Goal: Transaction & Acquisition: Obtain resource

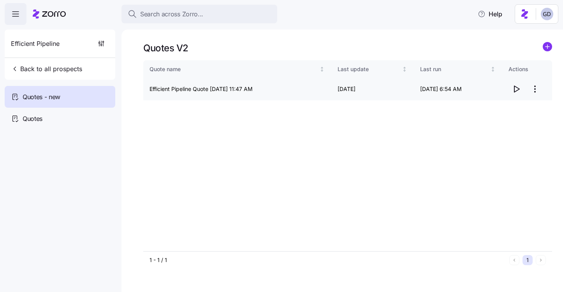
click at [520, 90] on icon "button" at bounding box center [516, 88] width 9 height 9
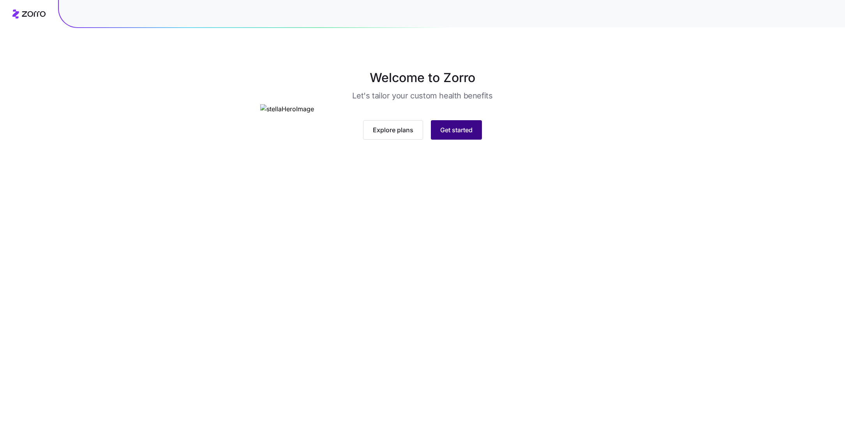
click at [470, 135] on span "Get started" at bounding box center [456, 129] width 32 height 9
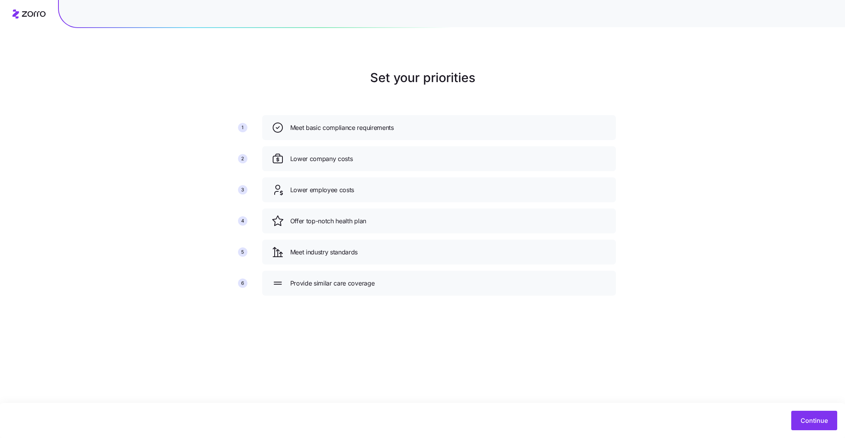
click at [808, 401] on main "Set your priorities 1 2 3 4 5 6 Meet basic compliance requirements Lower compan…" at bounding box center [422, 219] width 845 height 438
click at [808, 422] on span "Continue" at bounding box center [813, 420] width 27 height 9
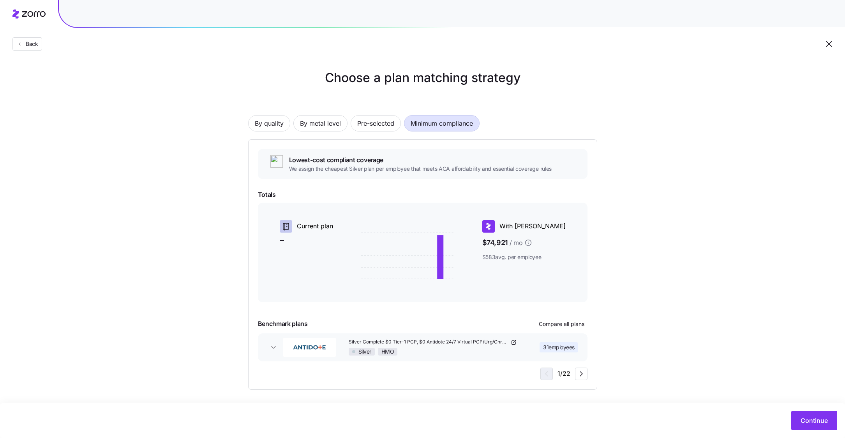
scroll to position [1, 0]
drag, startPoint x: 509, startPoint y: 243, endPoint x: 540, endPoint y: 241, distance: 30.4
click at [540, 241] on span "$74,921 / mo" at bounding box center [523, 242] width 83 height 14
click at [589, 246] on div "Lowest-cost compliant coverage We assign the cheapest Silver plan per employee …" at bounding box center [422, 263] width 349 height 251
click at [281, 131] on div "By quality By metal level Pre-selected Minimum compliance Lowest-cost compliant…" at bounding box center [422, 239] width 349 height 300
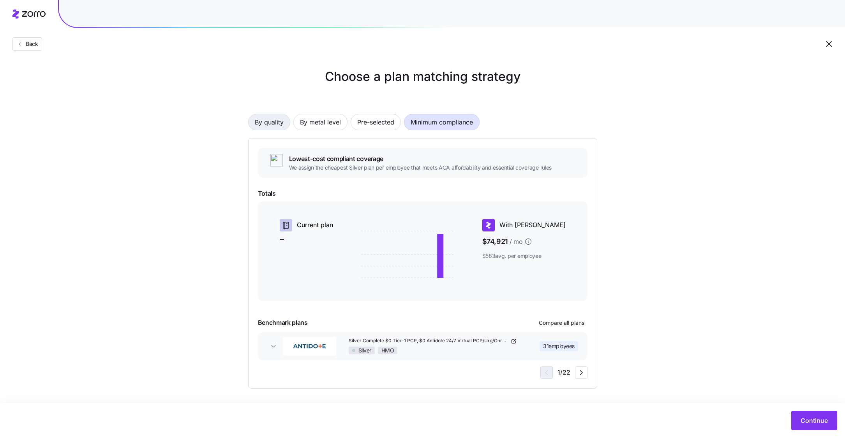
click at [278, 128] on span "By quality" at bounding box center [269, 122] width 29 height 16
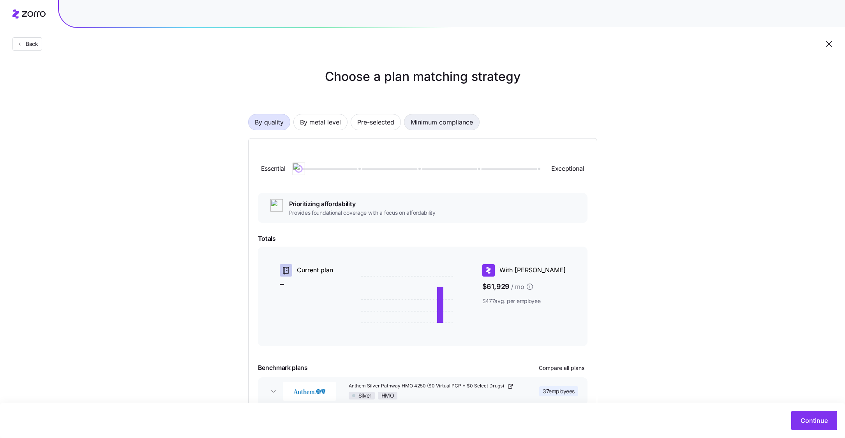
click at [462, 116] on span "Minimum compliance" at bounding box center [441, 122] width 62 height 16
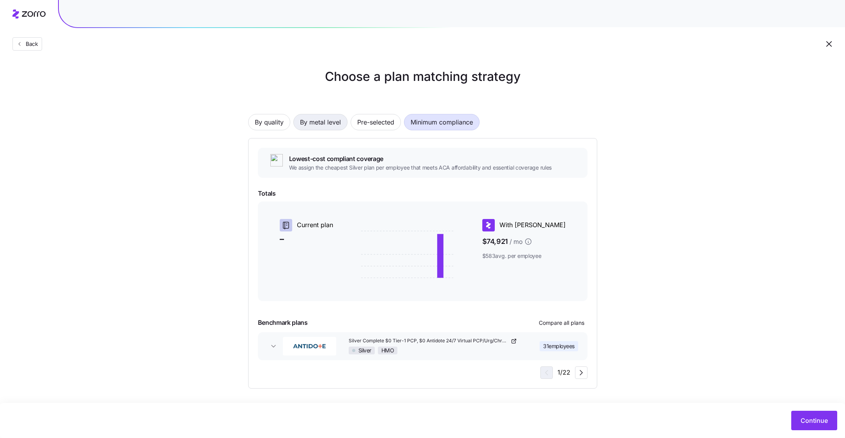
click at [325, 120] on span "By metal level" at bounding box center [320, 122] width 41 height 16
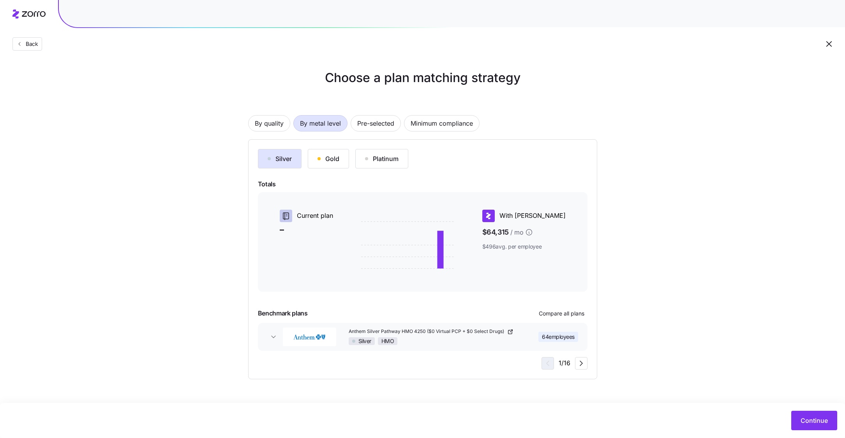
scroll to position [0, 0]
click at [376, 126] on span "Pre-selected" at bounding box center [375, 124] width 37 height 16
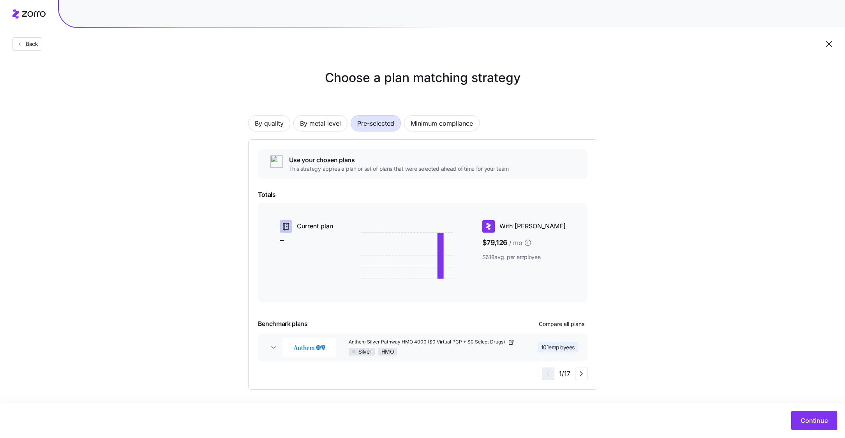
scroll to position [1, 0]
click at [415, 346] on div "Anthem Silver Pathway HMO 4000 ($0 Virtual PCP + $0 Select Drugs) Silver HMO" at bounding box center [433, 346] width 170 height 17
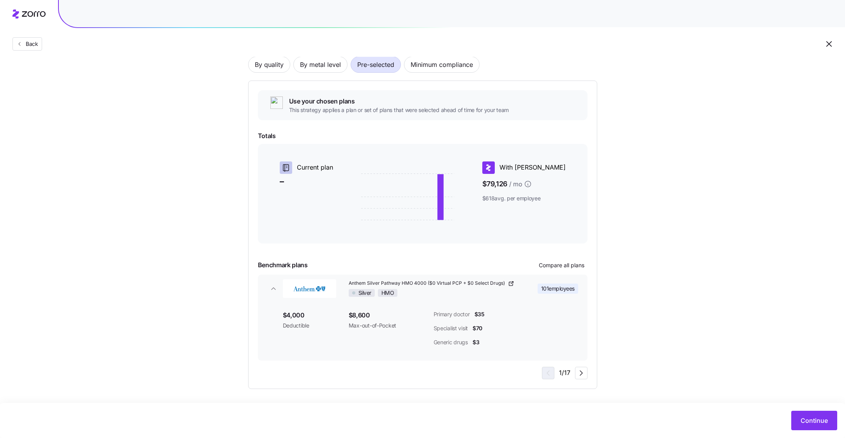
scroll to position [58, 0]
click at [579, 371] on icon "button" at bounding box center [580, 374] width 9 height 9
click at [582, 374] on icon "button" at bounding box center [580, 374] width 9 height 9
click at [549, 377] on icon "button" at bounding box center [546, 374] width 9 height 9
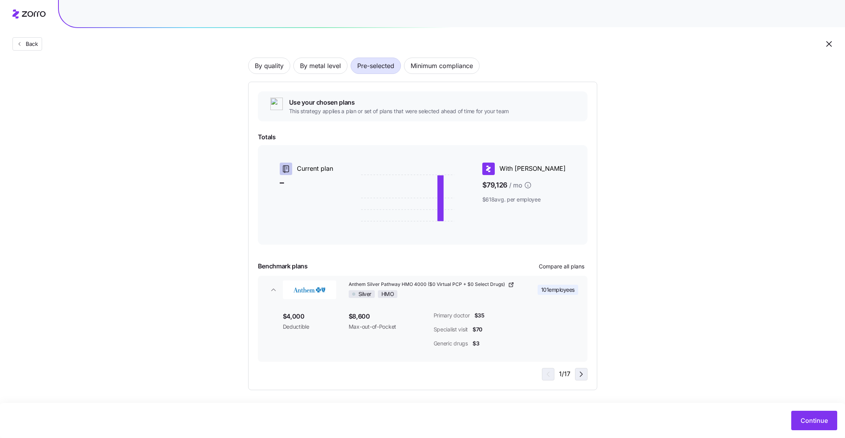
click at [581, 373] on icon "button" at bounding box center [581, 374] width 2 height 5
click at [582, 378] on icon "button" at bounding box center [580, 374] width 9 height 9
click at [814, 422] on span "Continue" at bounding box center [813, 420] width 27 height 9
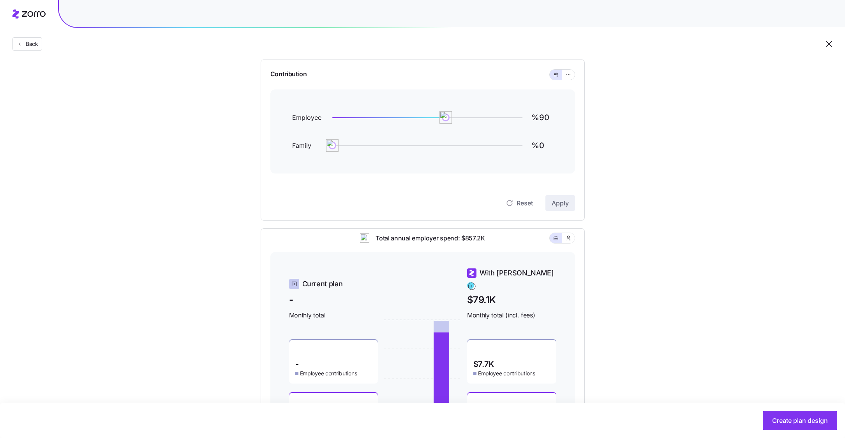
scroll to position [72, 0]
click at [570, 241] on button "button" at bounding box center [568, 239] width 12 height 10
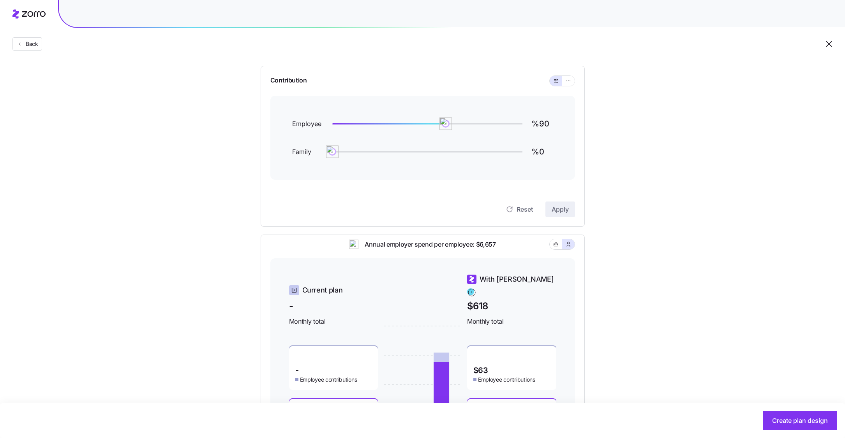
scroll to position [67, 0]
click at [569, 79] on button "button" at bounding box center [568, 82] width 6 height 6
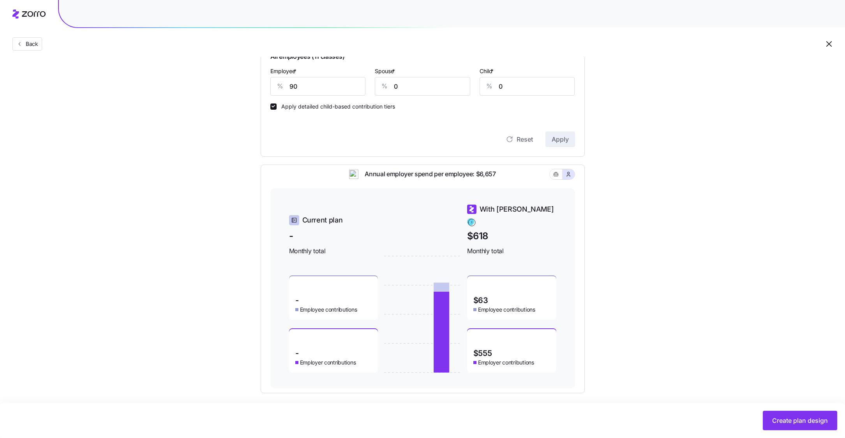
scroll to position [211, 0]
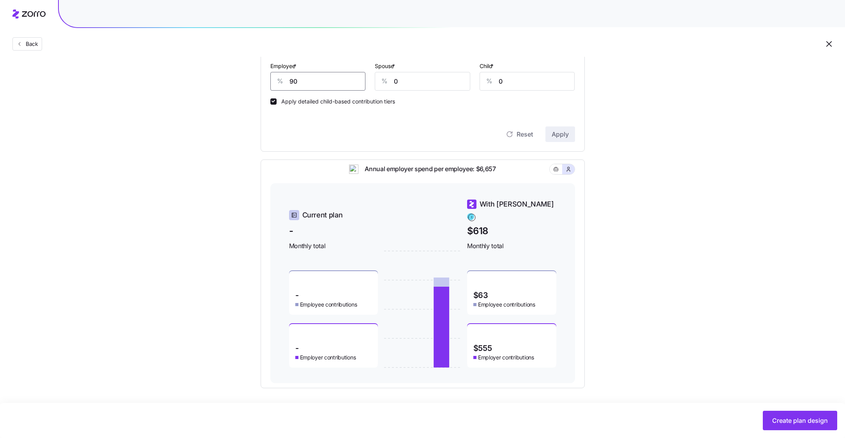
click at [316, 79] on input "90" at bounding box center [317, 81] width 95 height 19
click at [561, 130] on span "Apply" at bounding box center [559, 134] width 17 height 9
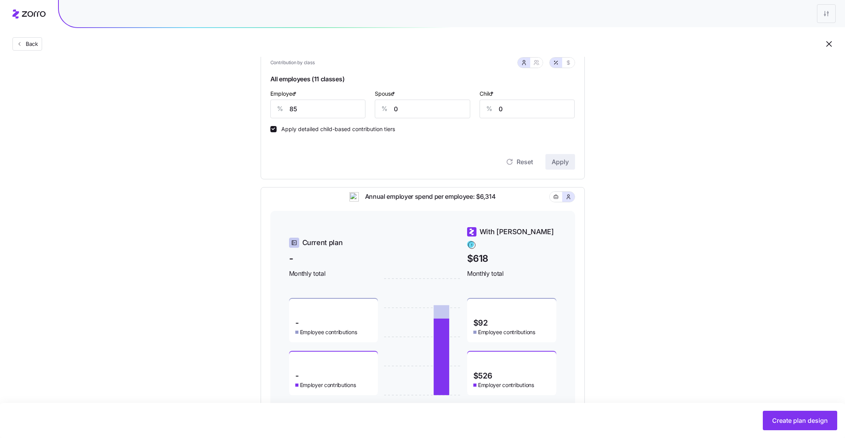
scroll to position [158, 0]
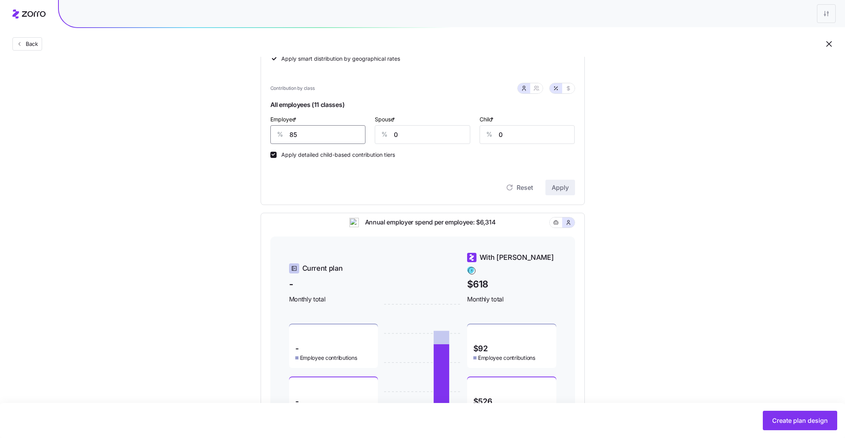
click at [319, 135] on input "85" at bounding box center [317, 134] width 95 height 19
click at [560, 192] on span "Apply" at bounding box center [559, 187] width 17 height 9
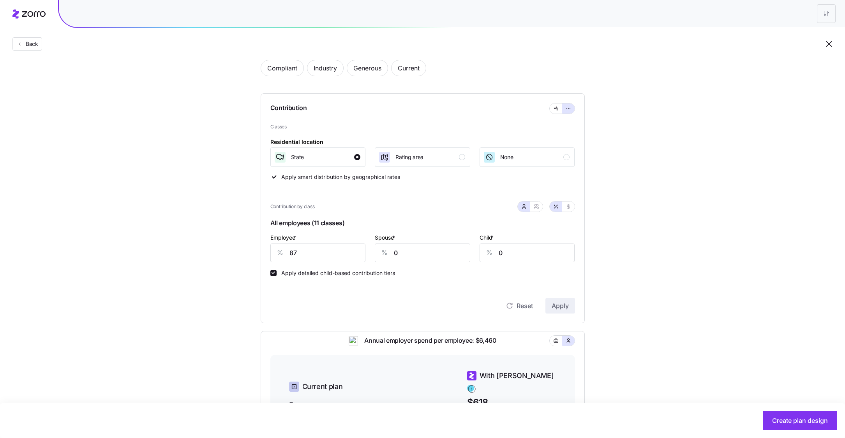
scroll to position [39, 0]
click at [273, 72] on span "Compliant" at bounding box center [282, 69] width 30 height 16
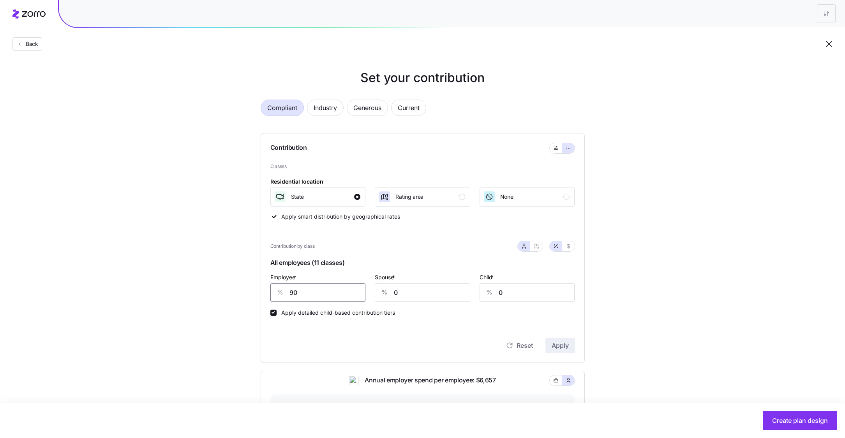
click at [325, 290] on input "90" at bounding box center [317, 292] width 95 height 19
click at [560, 350] on span "Apply" at bounding box center [559, 345] width 17 height 9
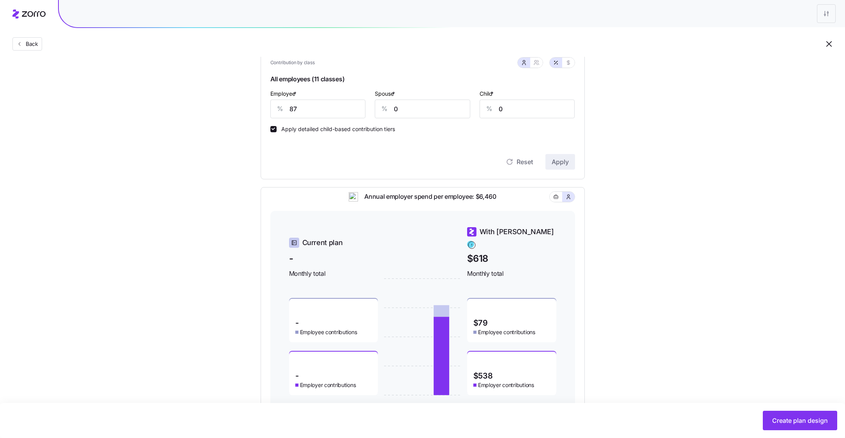
scroll to position [211, 0]
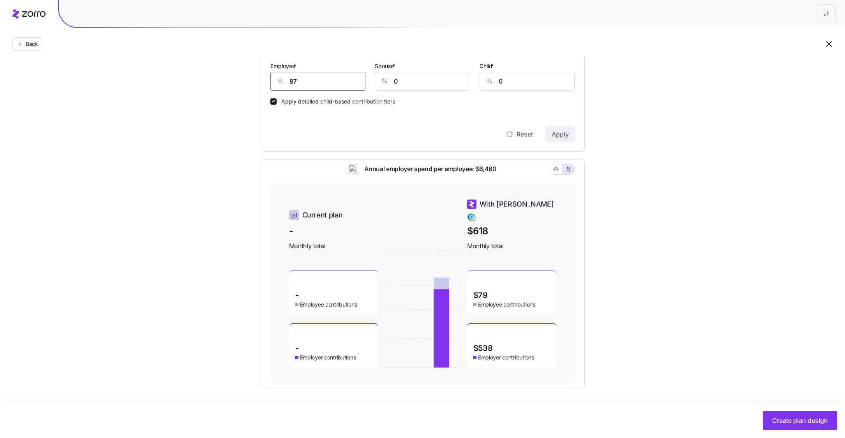
click at [306, 85] on input "87" at bounding box center [317, 81] width 95 height 19
type input "86"
click at [566, 138] on span "Apply" at bounding box center [559, 134] width 17 height 9
drag, startPoint x: 492, startPoint y: 341, endPoint x: 449, endPoint y: 341, distance: 42.4
click at [449, 341] on div "Current plan - Monthly total - Employee contributions - Employer contributions …" at bounding box center [422, 283] width 267 height 169
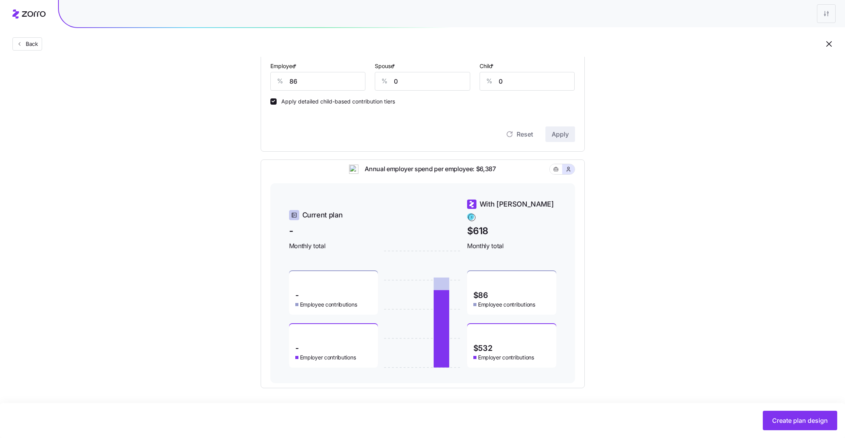
click at [656, 333] on div "Set your contribution Compliant Industry Generous Current Contribution Classes …" at bounding box center [422, 122] width 845 height 531
click at [782, 411] on div "Create plan design" at bounding box center [422, 420] width 845 height 35
click at [782, 416] on button "Create plan design" at bounding box center [799, 420] width 74 height 19
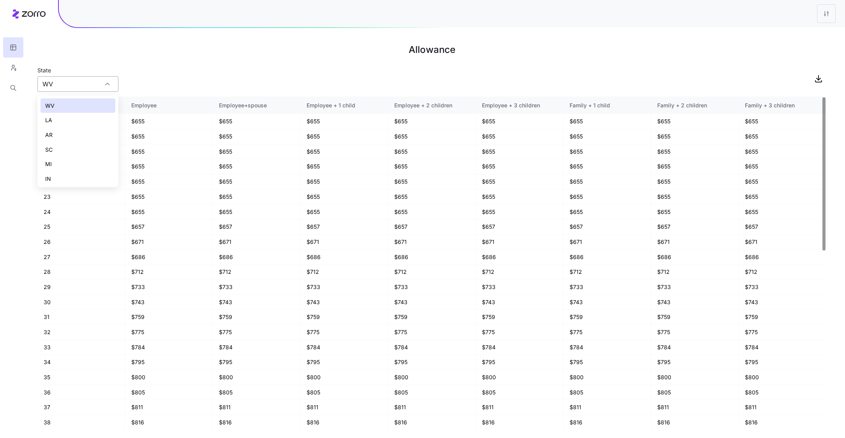
click at [73, 90] on input "WV" at bounding box center [77, 84] width 81 height 16
click at [74, 104] on div "WV" at bounding box center [77, 106] width 75 height 15
click at [72, 87] on input "WV" at bounding box center [77, 84] width 81 height 16
click at [55, 176] on div "IN" at bounding box center [77, 179] width 75 height 15
click at [197, 70] on div "State [US_STATE]" at bounding box center [431, 78] width 788 height 26
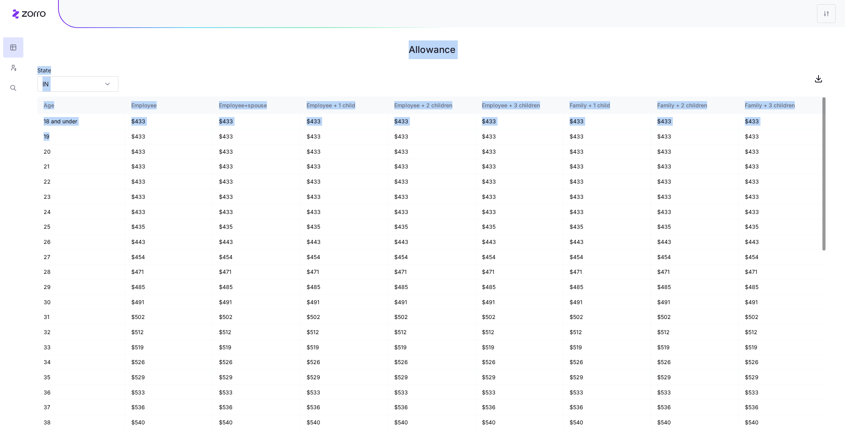
drag, startPoint x: 59, startPoint y: 137, endPoint x: 20, endPoint y: 137, distance: 38.9
click at [19, 137] on div "Allowance State [US_STATE] Age Employee Employee+spouse Employee + 1 child Empl…" at bounding box center [422, 219] width 845 height 438
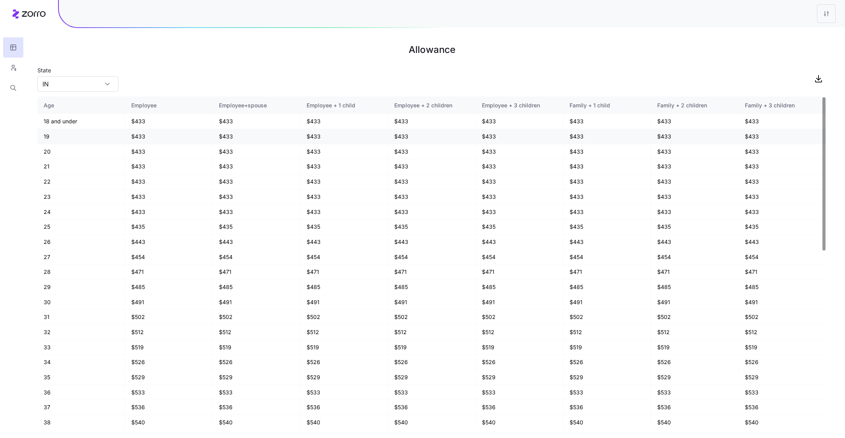
click at [172, 142] on td "$433" at bounding box center [169, 136] width 88 height 15
click at [82, 86] on input "IN" at bounding box center [77, 84] width 81 height 16
click at [61, 107] on div "WV" at bounding box center [77, 103] width 75 height 15
click at [94, 85] on input "WV" at bounding box center [77, 84] width 81 height 16
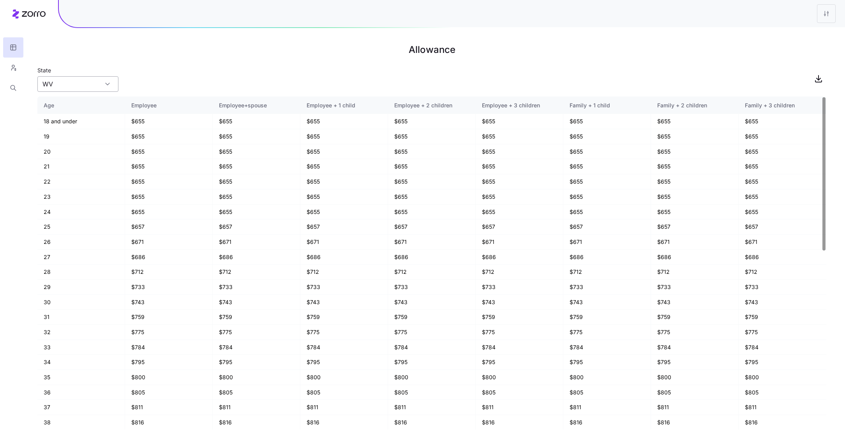
scroll to position [0, 0]
click at [63, 173] on div "IN" at bounding box center [77, 179] width 75 height 15
type input "IN"
click at [159, 72] on div "State [US_STATE]" at bounding box center [431, 78] width 788 height 26
click at [4, 66] on button "button" at bounding box center [13, 68] width 20 height 20
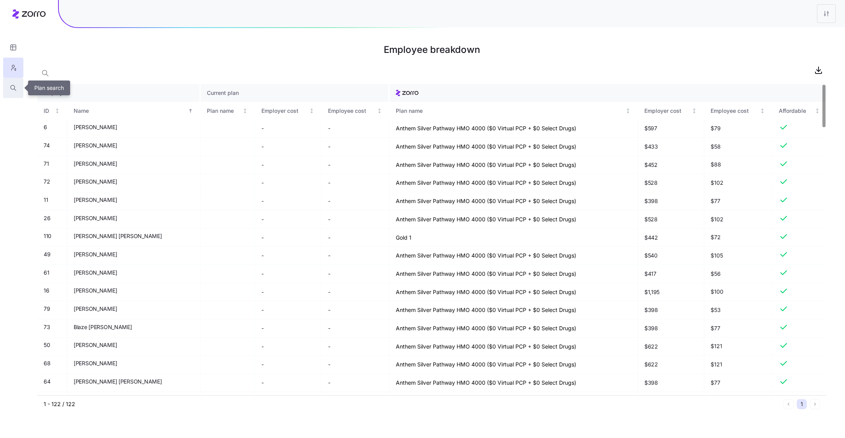
click at [13, 93] on button "button" at bounding box center [13, 88] width 20 height 20
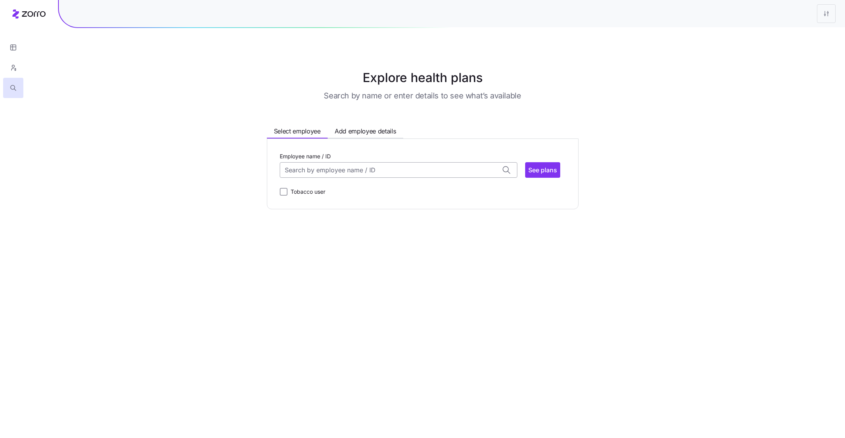
click at [369, 176] on input "Employee name / ID" at bounding box center [399, 170] width 238 height 16
click at [344, 192] on div "[PERSON_NAME] (46) ID: 6 | zip code: 44721" at bounding box center [398, 194] width 234 height 23
click at [545, 170] on span "See plans" at bounding box center [542, 169] width 29 height 9
type input "[PERSON_NAME] (ID: 6)"
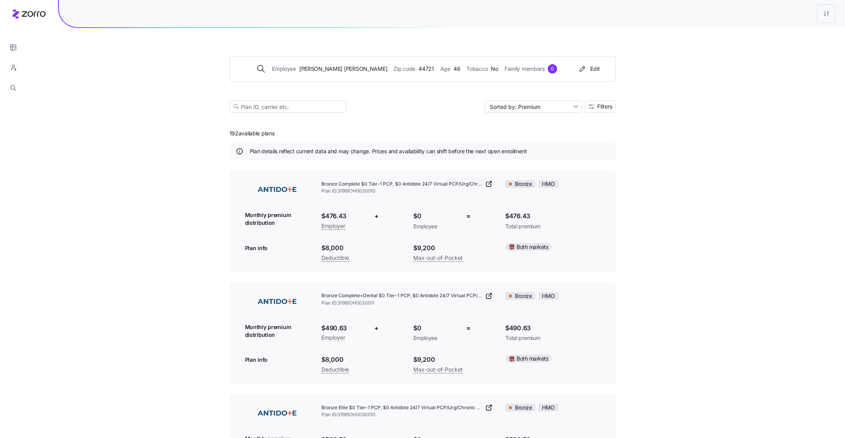
drag, startPoint x: 276, startPoint y: 133, endPoint x: 213, endPoint y: 133, distance: 63.5
click at [212, 133] on div "Employee [PERSON_NAME] Zip code 44721 Age [DEMOGRAPHIC_DATA] Tobacco No Family …" at bounding box center [422, 360] width 845 height 720
click at [383, 117] on div "Employee [PERSON_NAME] Zip code 44721 Age [DEMOGRAPHIC_DATA] Tobacco No Family …" at bounding box center [422, 75] width 386 height 94
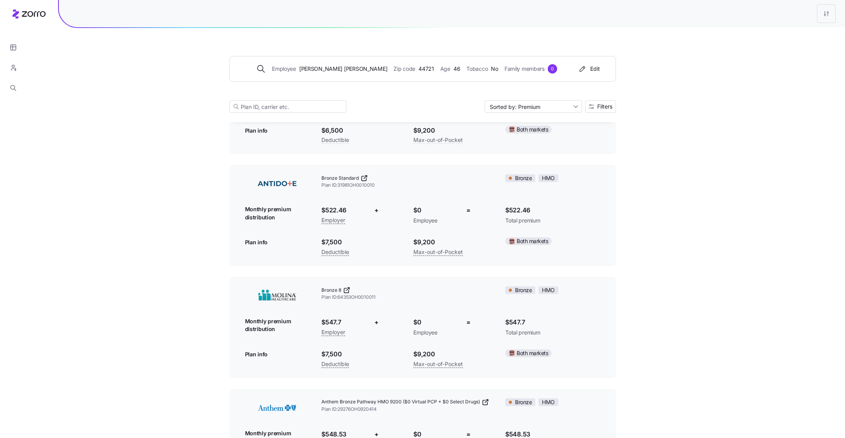
scroll to position [456, 0]
click at [590, 108] on icon "button" at bounding box center [590, 106] width 5 height 4
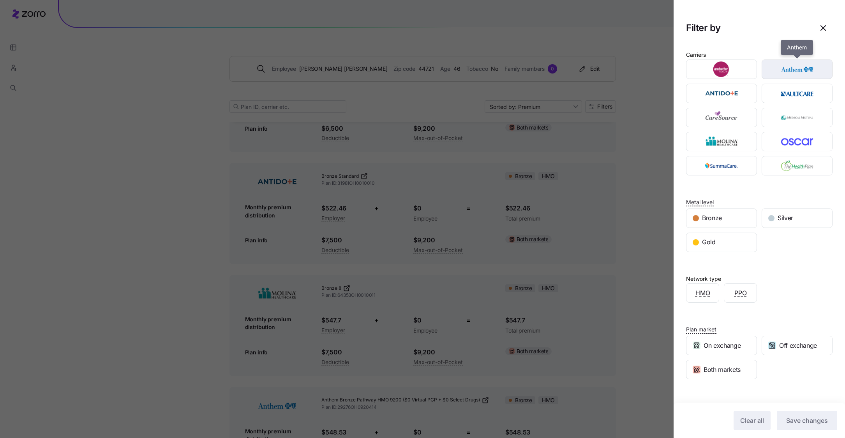
click at [788, 72] on img "button" at bounding box center [796, 70] width 57 height 16
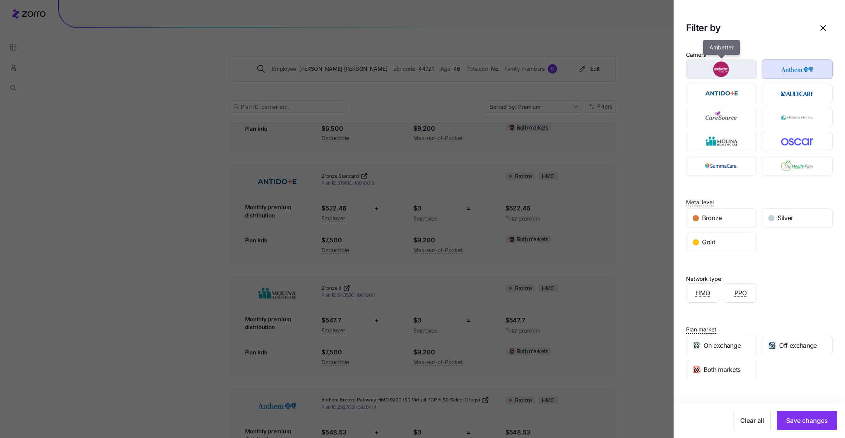
click at [730, 77] on div "button" at bounding box center [721, 69] width 70 height 19
click at [729, 140] on img "button" at bounding box center [721, 142] width 57 height 16
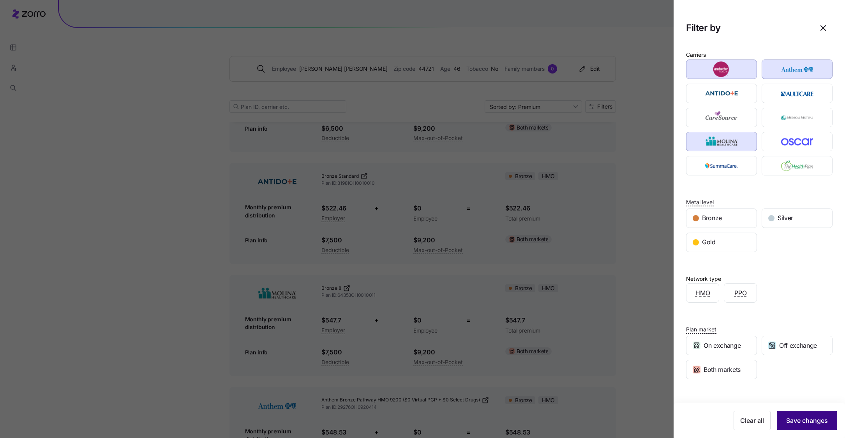
click at [806, 417] on span "Save changes" at bounding box center [807, 420] width 42 height 9
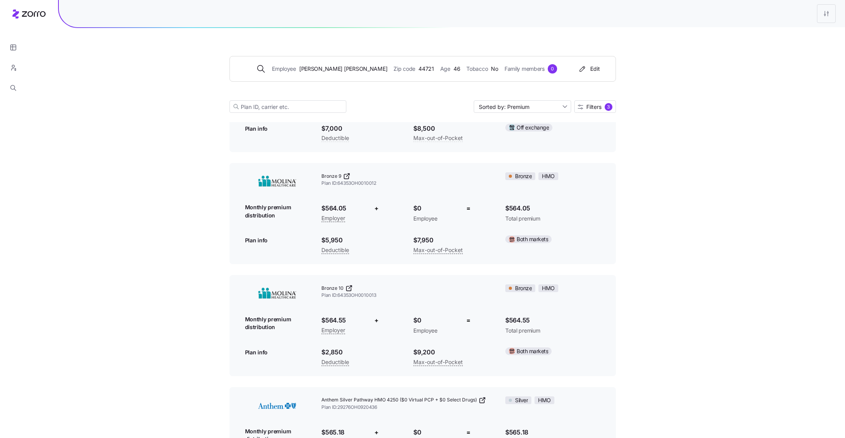
scroll to position [0, 0]
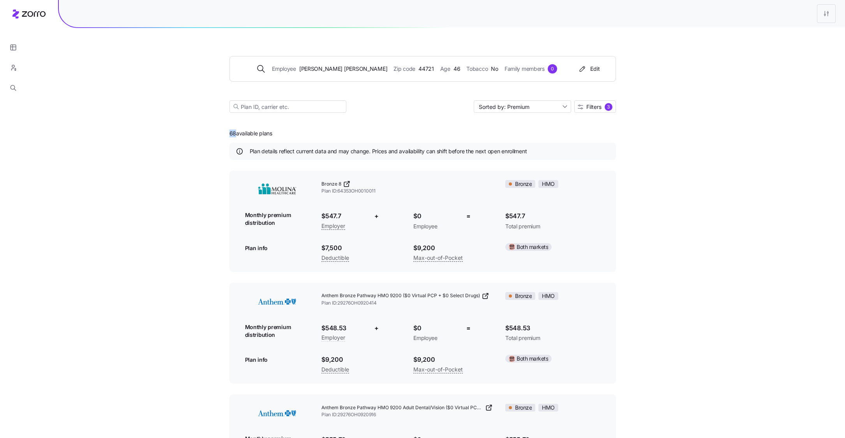
drag, startPoint x: 236, startPoint y: 132, endPoint x: 218, endPoint y: 132, distance: 17.5
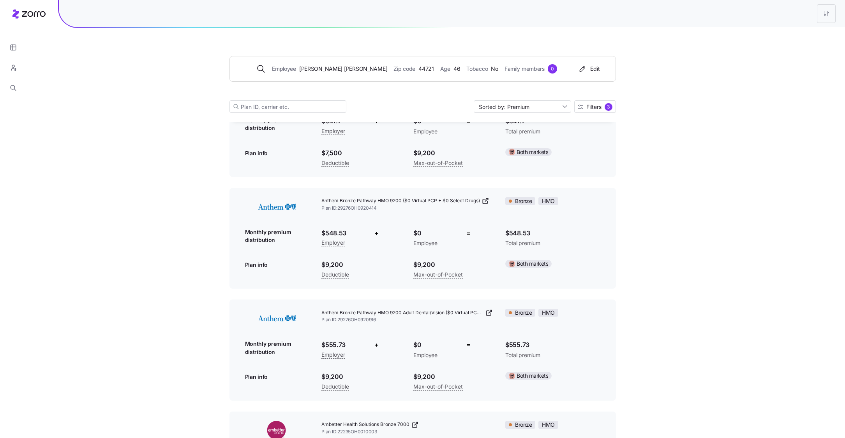
click at [593, 113] on div "Employee [PERSON_NAME] Zip code 44721 Age [DEMOGRAPHIC_DATA] Tobacco No Family …" at bounding box center [422, 75] width 386 height 94
click at [592, 104] on span "Filters" at bounding box center [593, 106] width 15 height 5
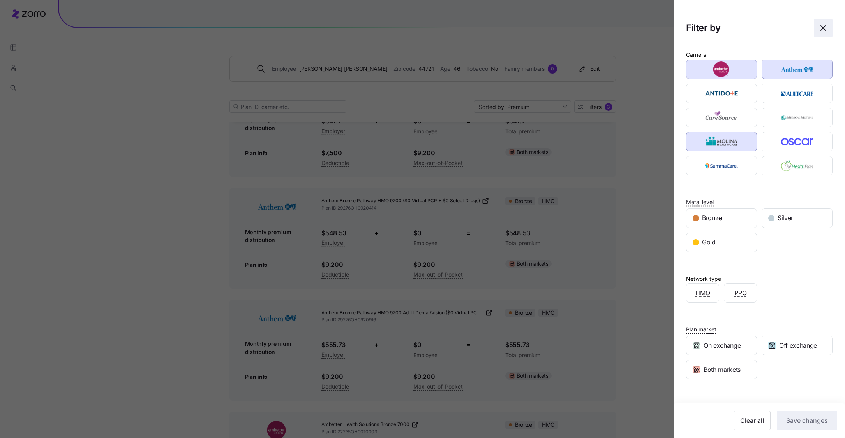
click at [823, 29] on icon "button" at bounding box center [822, 27] width 9 height 9
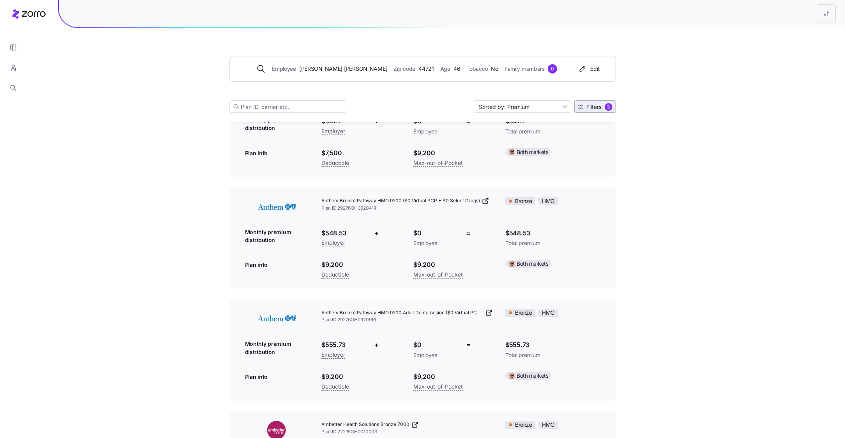
click at [599, 103] on span "Filters 3" at bounding box center [594, 107] width 35 height 8
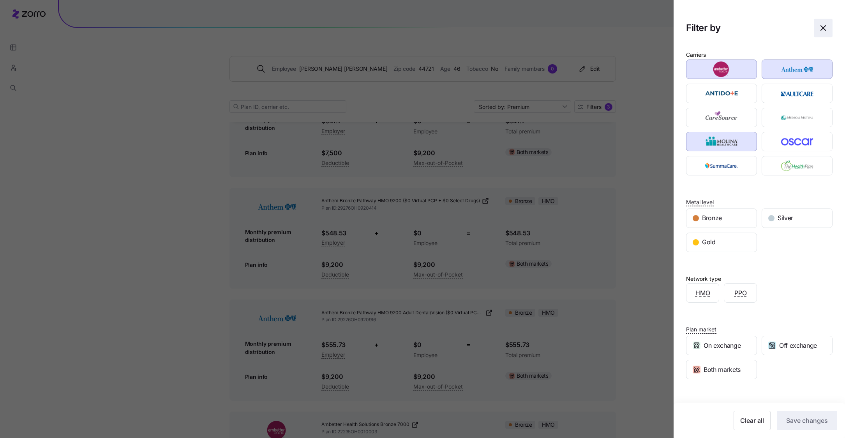
click at [827, 22] on span "button" at bounding box center [823, 28] width 18 height 18
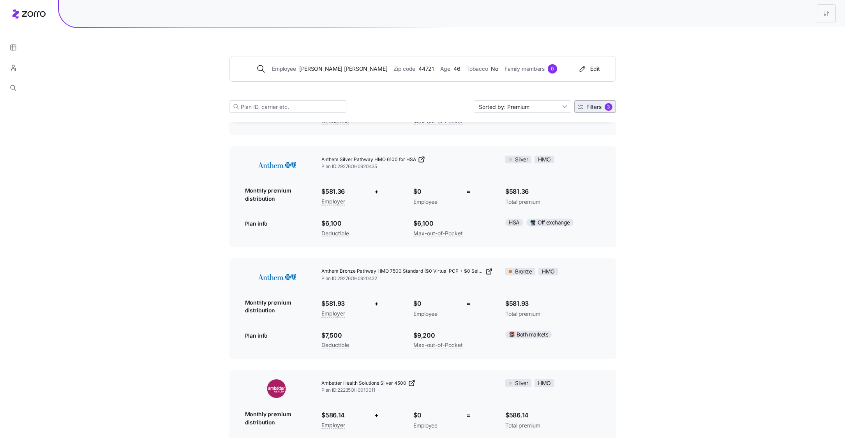
scroll to position [1290, 0]
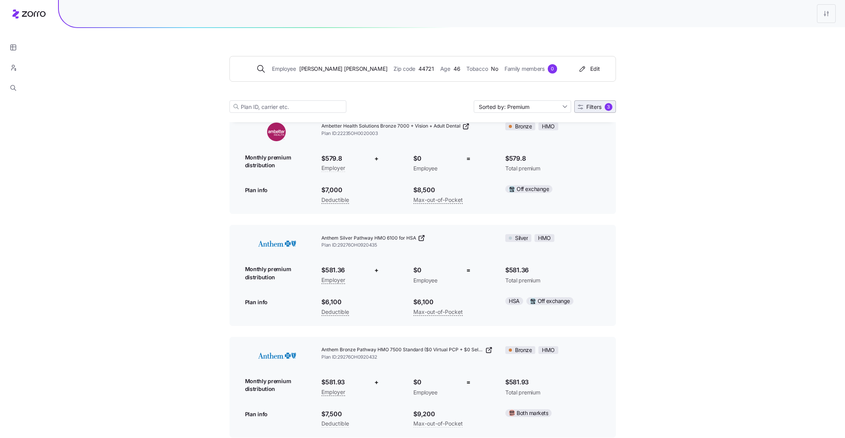
click at [599, 110] on span "Filters 3" at bounding box center [594, 107] width 35 height 8
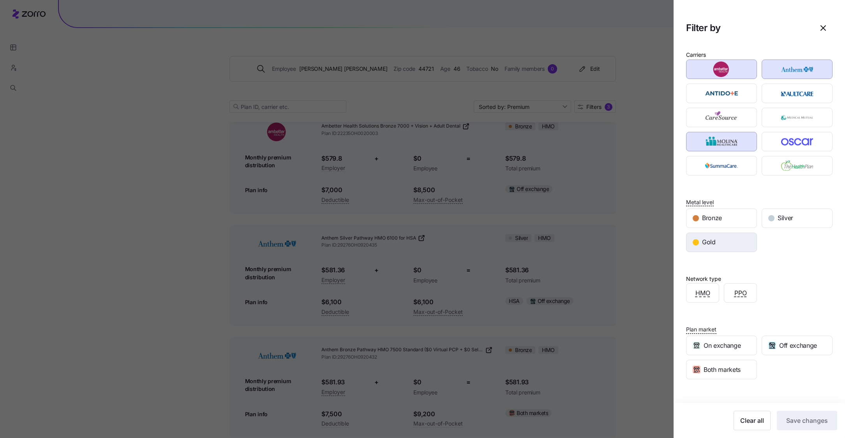
click at [728, 240] on div "Gold" at bounding box center [721, 242] width 70 height 19
click at [794, 428] on button "Save changes" at bounding box center [806, 420] width 60 height 19
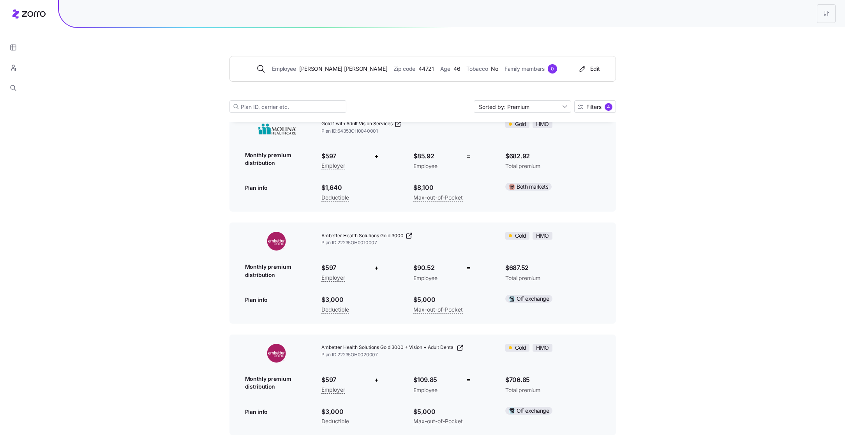
scroll to position [184, 0]
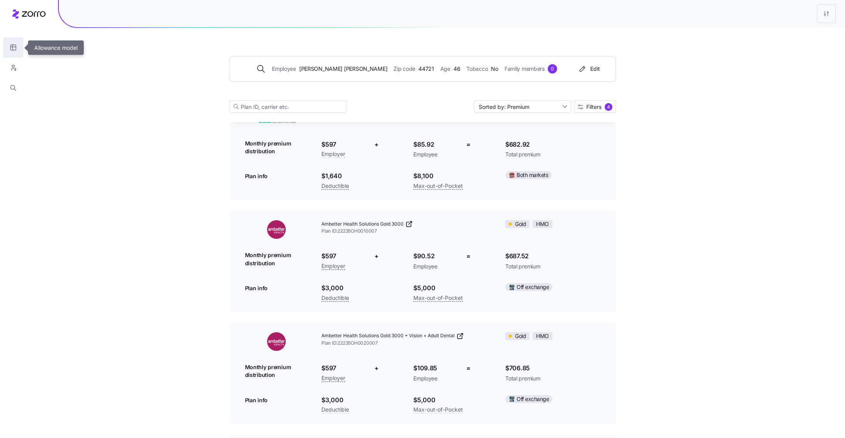
click at [15, 50] on icon "button" at bounding box center [13, 48] width 7 height 8
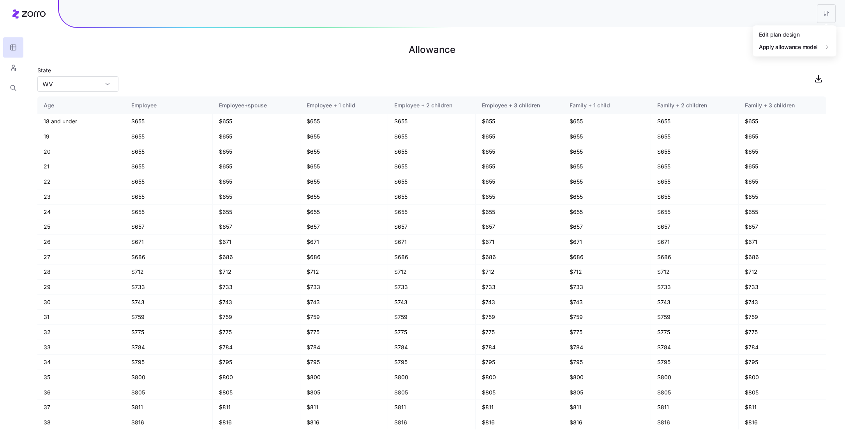
click at [822, 19] on html "Allowance State [US_STATE] Age Employee Employee+spouse Employee + 1 child Empl…" at bounding box center [422, 219] width 845 height 438
click at [788, 37] on div "Edit plan design" at bounding box center [778, 34] width 41 height 9
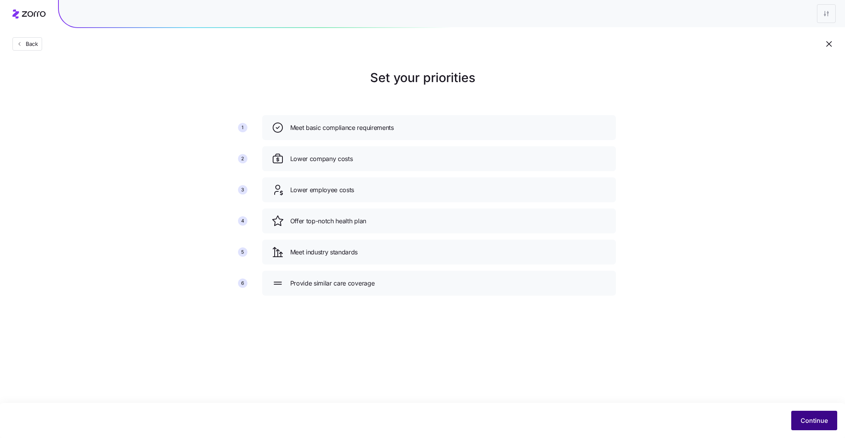
click at [808, 427] on button "Continue" at bounding box center [814, 420] width 46 height 19
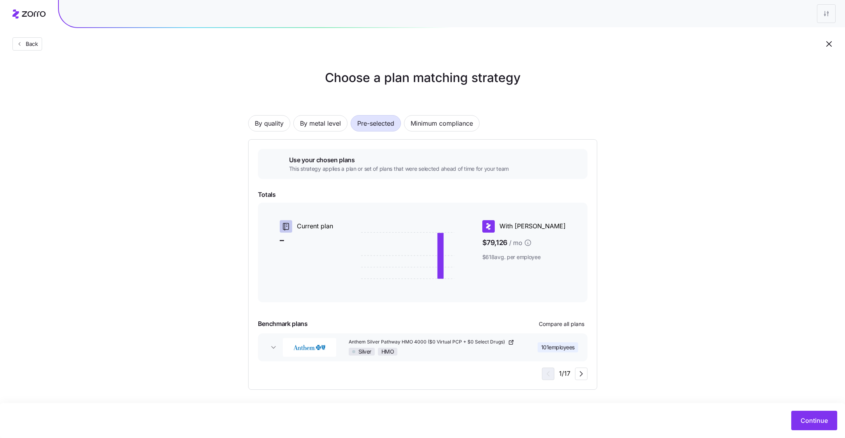
scroll to position [1, 0]
click at [812, 414] on button "Continue" at bounding box center [814, 420] width 46 height 19
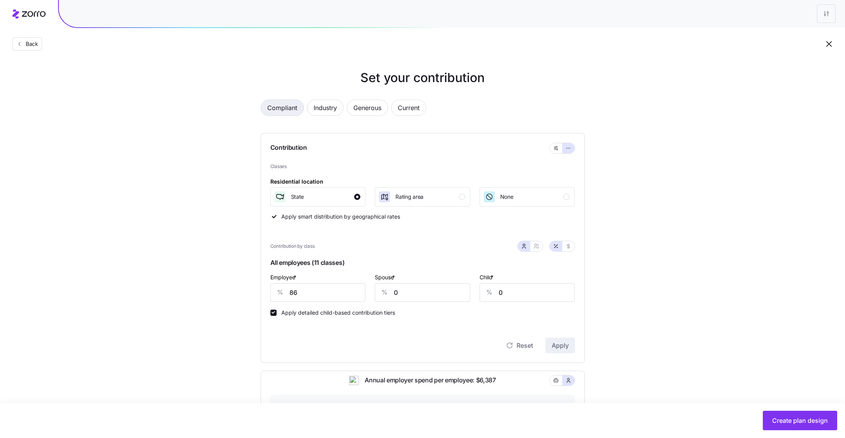
click at [282, 105] on span "Compliant" at bounding box center [282, 108] width 30 height 16
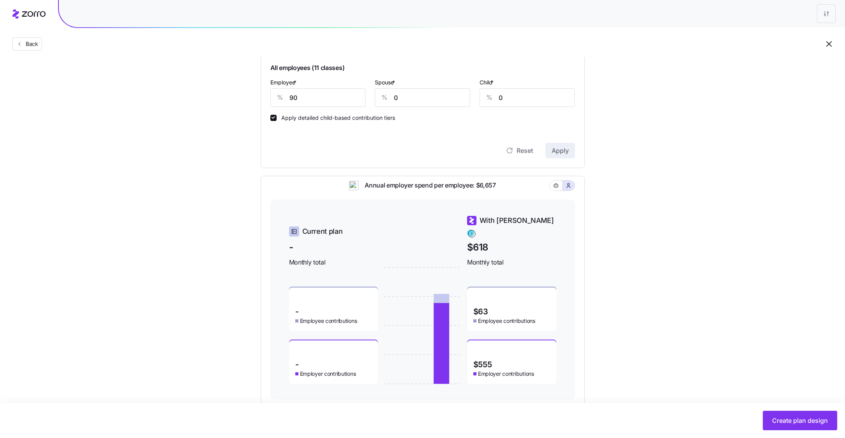
scroll to position [203, 0]
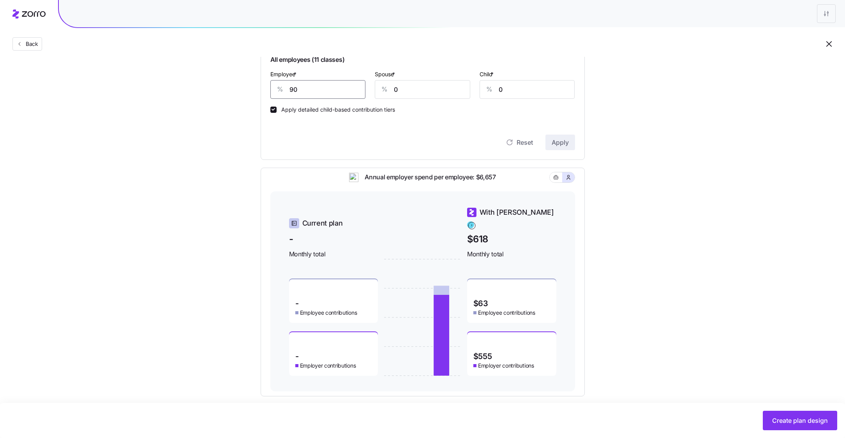
click at [309, 91] on input "90" at bounding box center [317, 89] width 95 height 19
click at [563, 146] on span "Apply" at bounding box center [559, 142] width 17 height 9
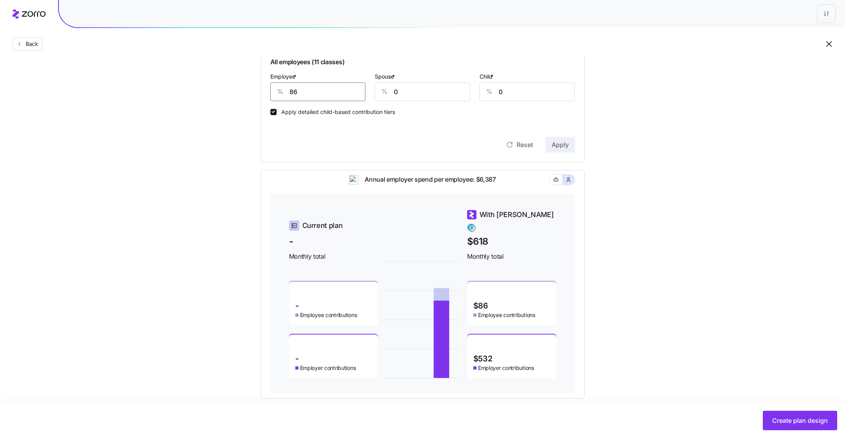
click at [317, 88] on input "86" at bounding box center [317, 92] width 95 height 19
click at [567, 145] on span "Apply" at bounding box center [559, 144] width 17 height 9
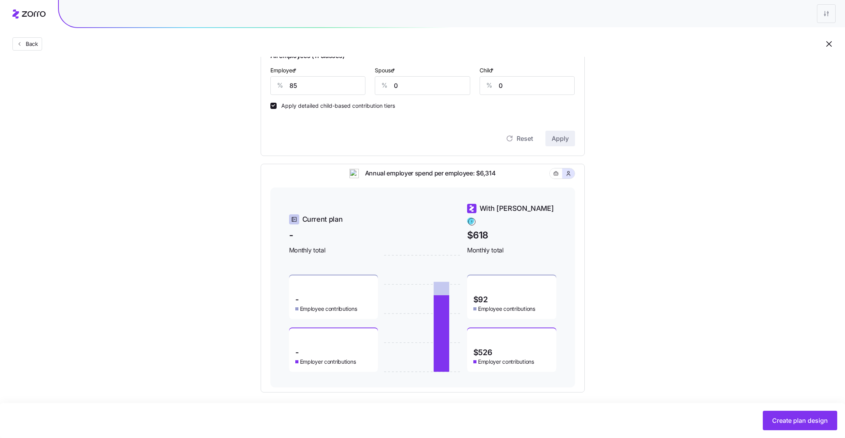
scroll to position [211, 0]
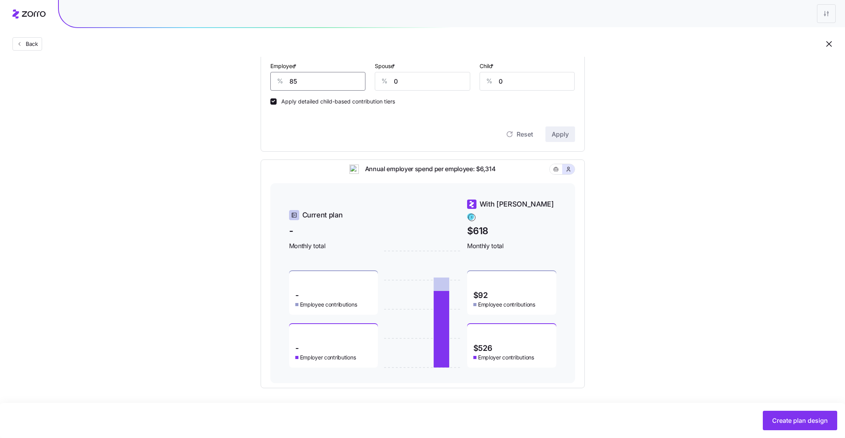
click at [315, 76] on input "85" at bounding box center [317, 81] width 95 height 19
click at [563, 137] on span "Apply" at bounding box center [559, 134] width 17 height 9
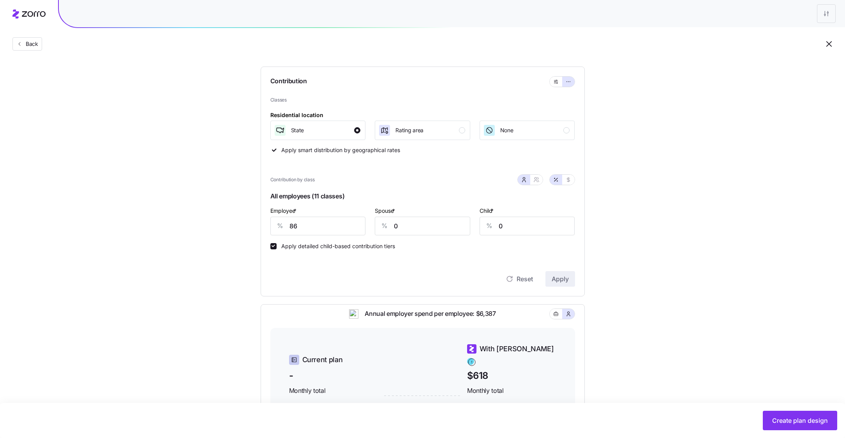
scroll to position [65, 0]
click at [303, 219] on input "86" at bounding box center [317, 228] width 95 height 19
click at [303, 225] on input "86" at bounding box center [317, 228] width 95 height 19
click at [325, 229] on input "90" at bounding box center [317, 228] width 95 height 19
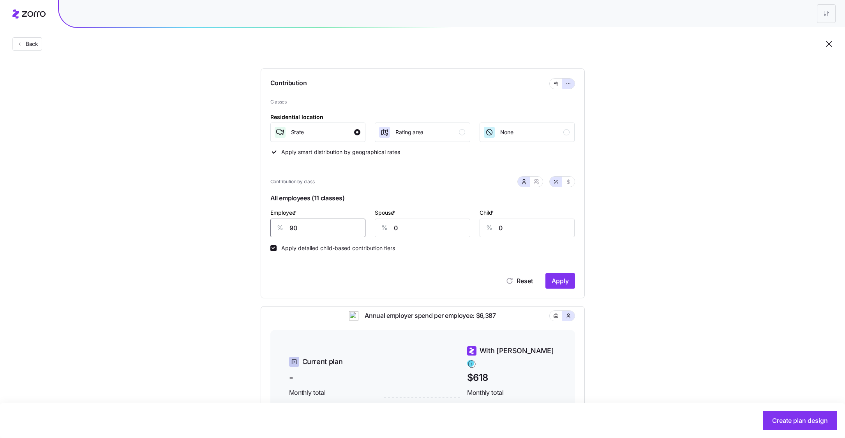
click at [325, 229] on input "90" at bounding box center [317, 228] width 95 height 19
click at [555, 279] on span "Apply" at bounding box center [559, 280] width 17 height 9
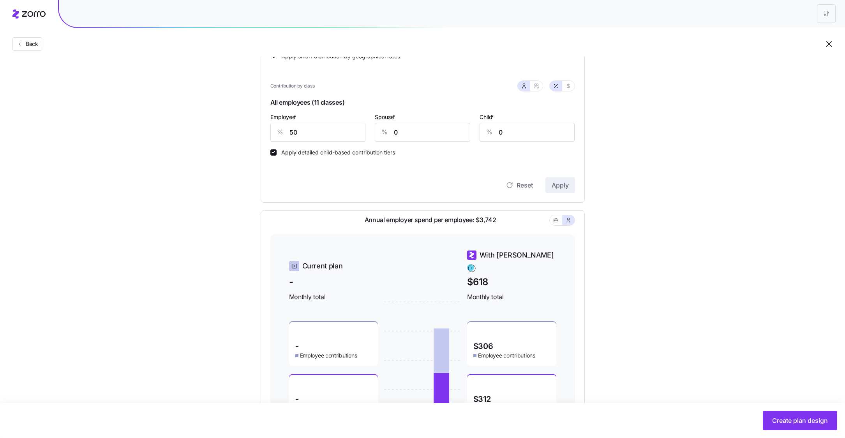
scroll to position [160, 0]
click at [336, 132] on input "50" at bounding box center [317, 132] width 95 height 19
click at [573, 88] on button "button" at bounding box center [568, 86] width 12 height 10
type input "315"
click at [538, 83] on button "button" at bounding box center [536, 86] width 12 height 10
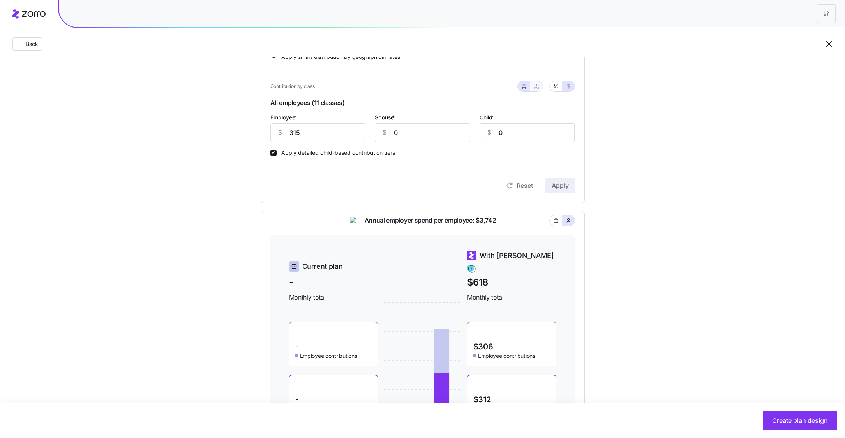
type input "315"
click at [525, 84] on icon "button" at bounding box center [524, 86] width 6 height 6
type input "0"
